Goal: Navigation & Orientation: Find specific page/section

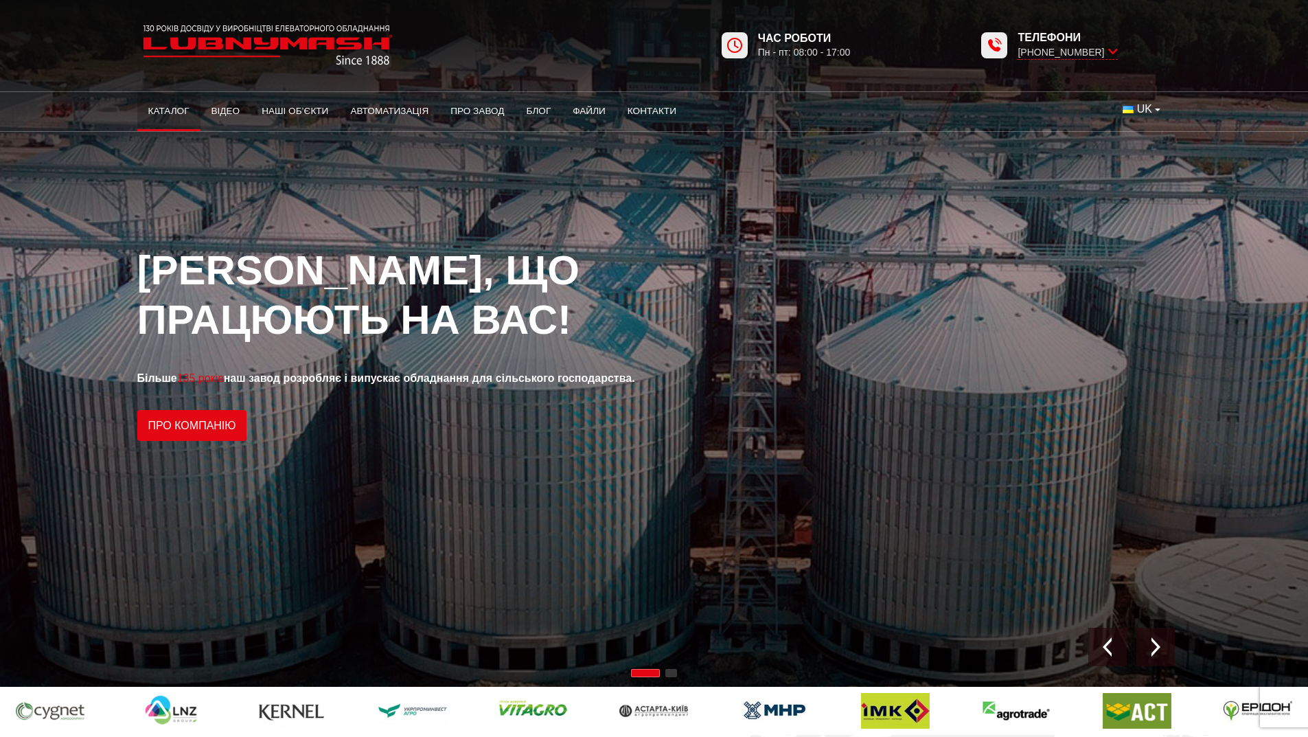
click at [170, 103] on link "Каталог" at bounding box center [168, 111] width 63 height 30
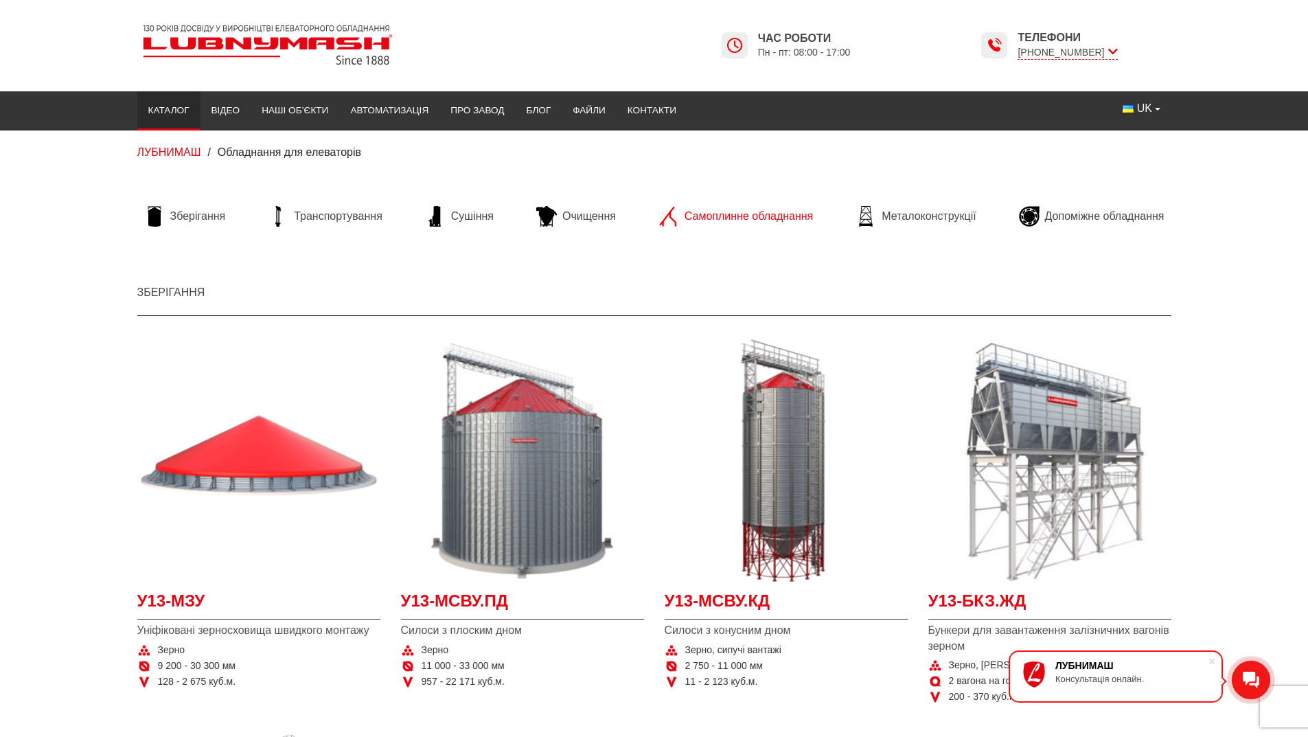
click at [708, 211] on span "Самоплинне обладнання" at bounding box center [748, 216] width 128 height 15
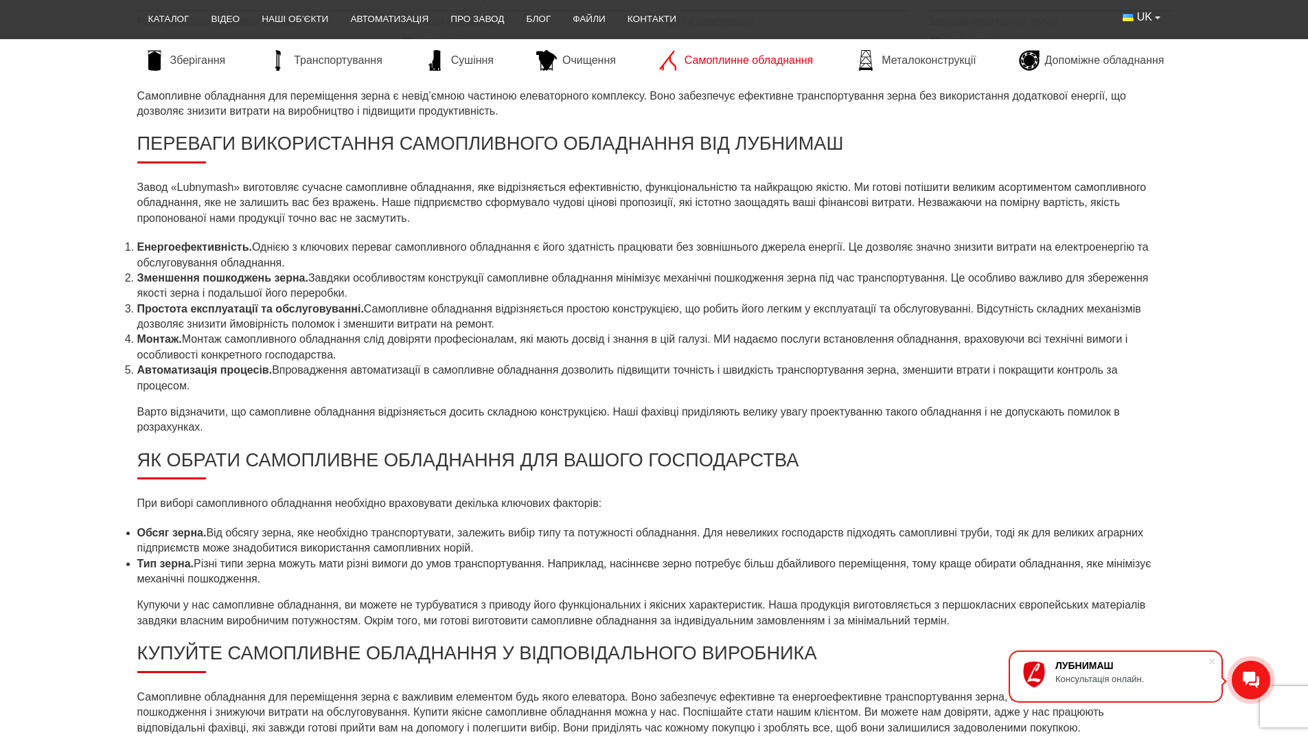
scroll to position [343, 0]
